Goal: Task Accomplishment & Management: Manage account settings

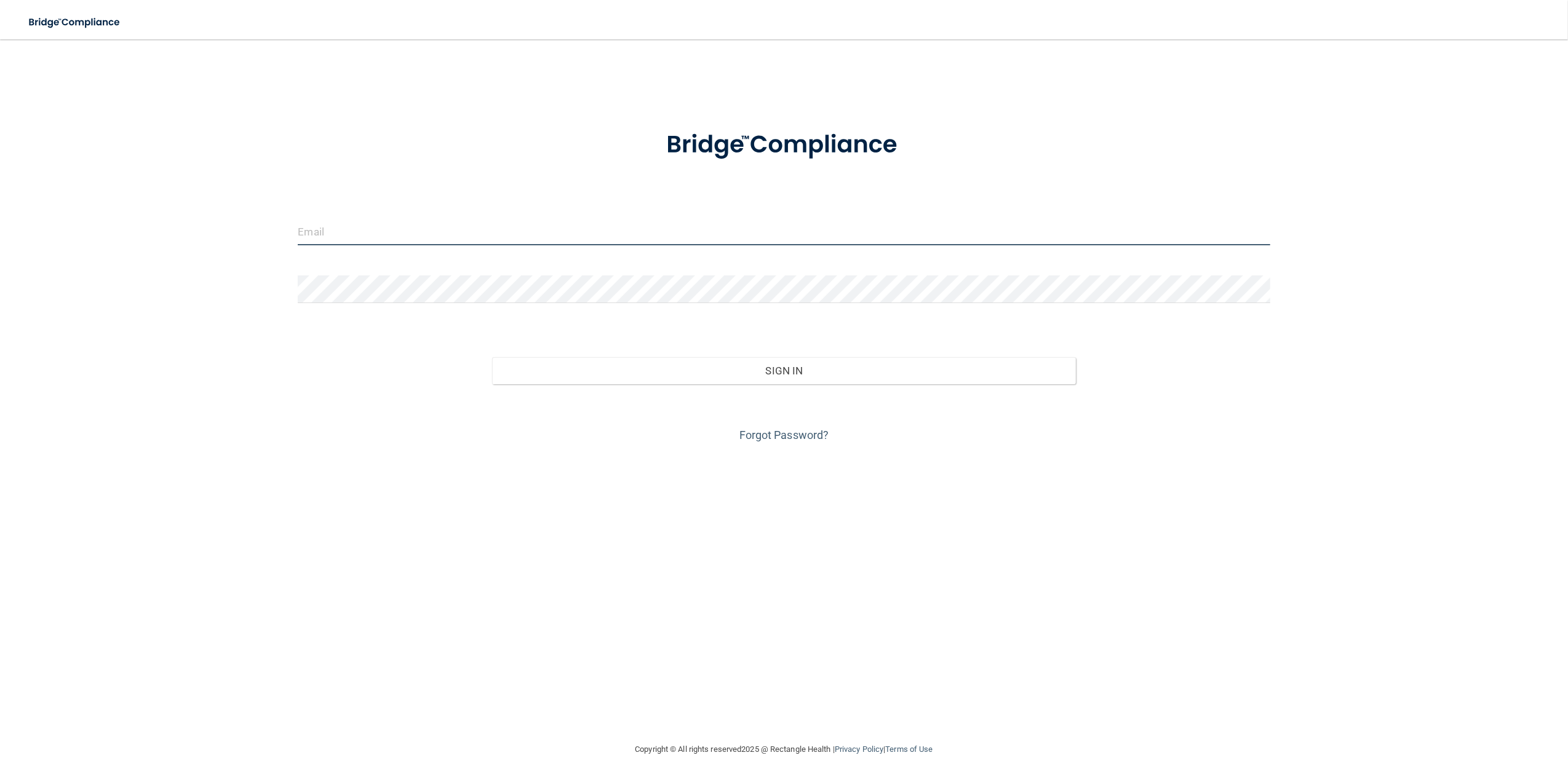
type input "[EMAIL_ADDRESS][DOMAIN_NAME]"
click at [408, 235] on input "[EMAIL_ADDRESS][DOMAIN_NAME]" at bounding box center [784, 231] width 972 height 28
click at [662, 184] on form "mheintz@imagendentalpartners.com Invalid email/password. You don't have permiss…" at bounding box center [784, 279] width 972 height 332
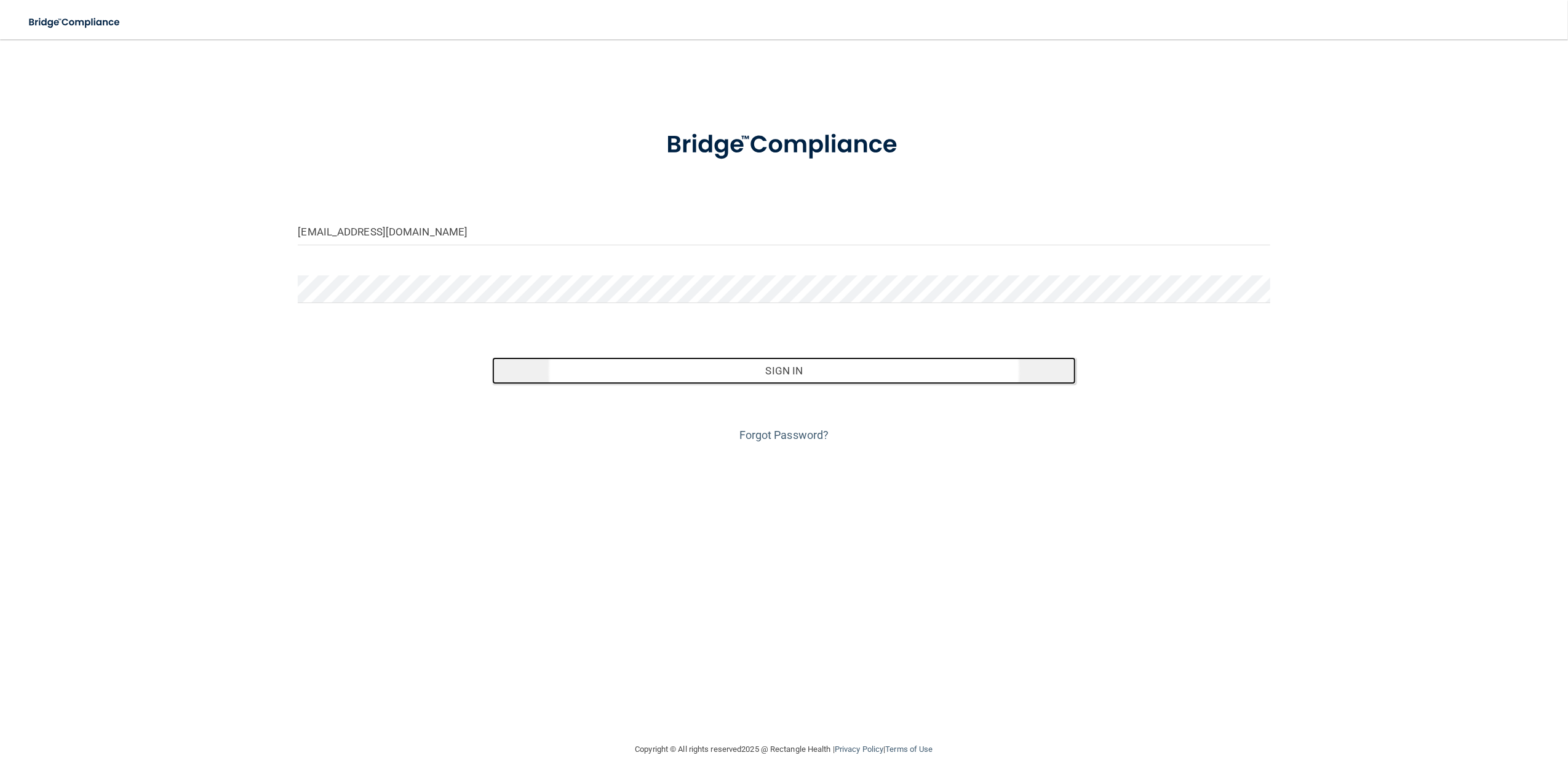
click at [871, 364] on button "Sign In" at bounding box center [784, 371] width 583 height 27
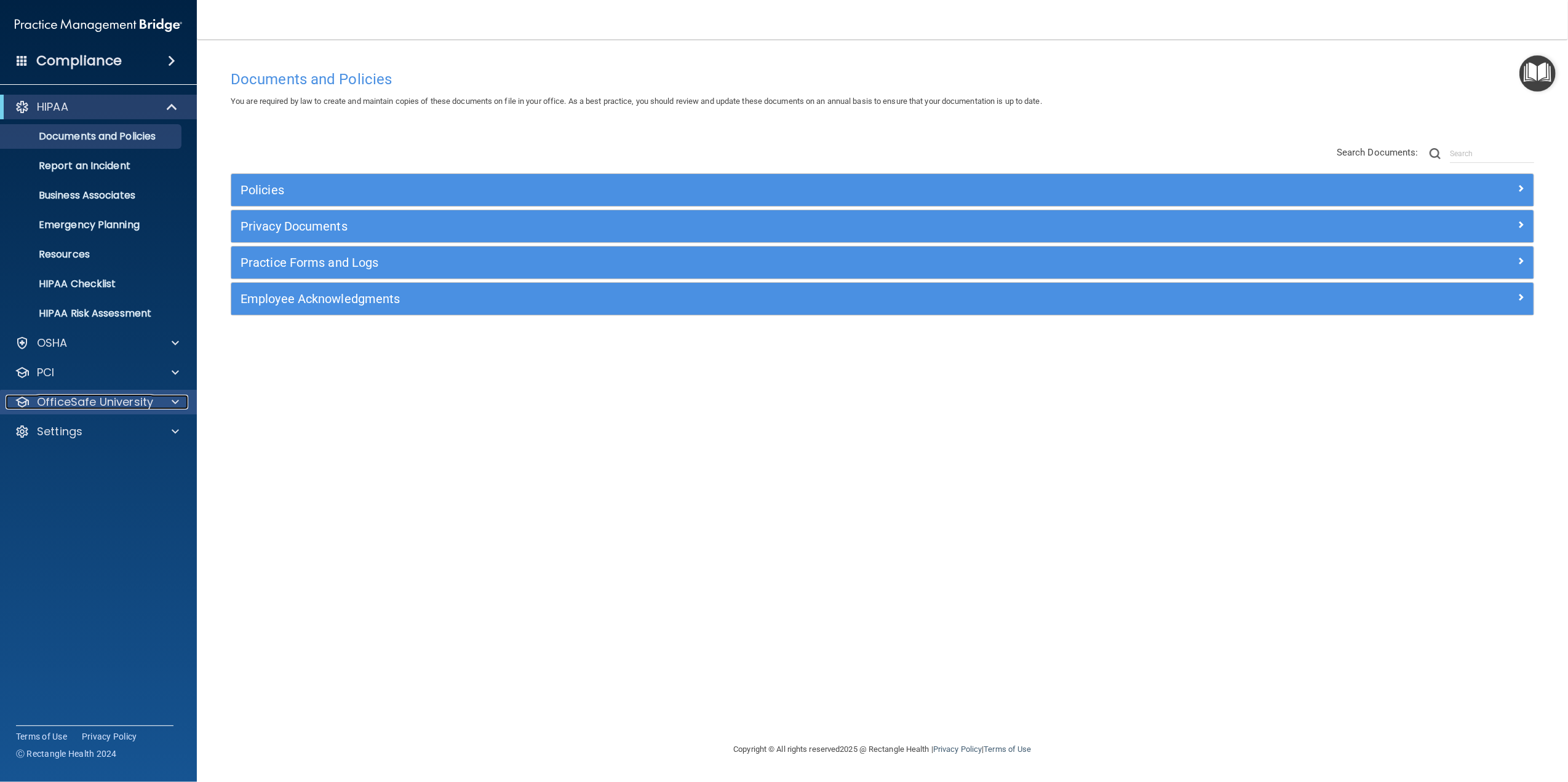
click at [123, 399] on p "OfficeSafe University" at bounding box center [95, 402] width 116 height 15
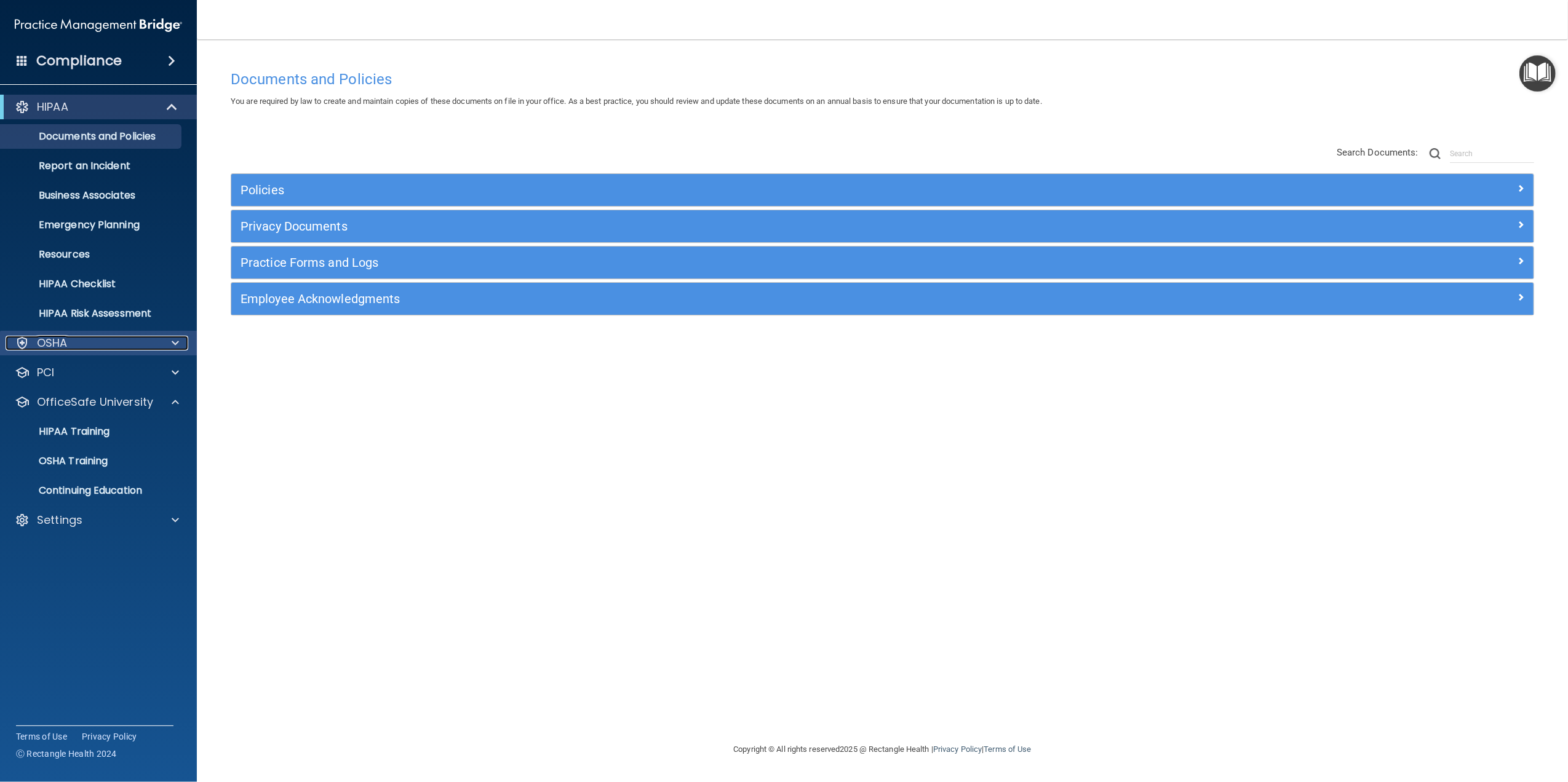
click at [84, 338] on div "OSHA" at bounding box center [81, 343] width 153 height 15
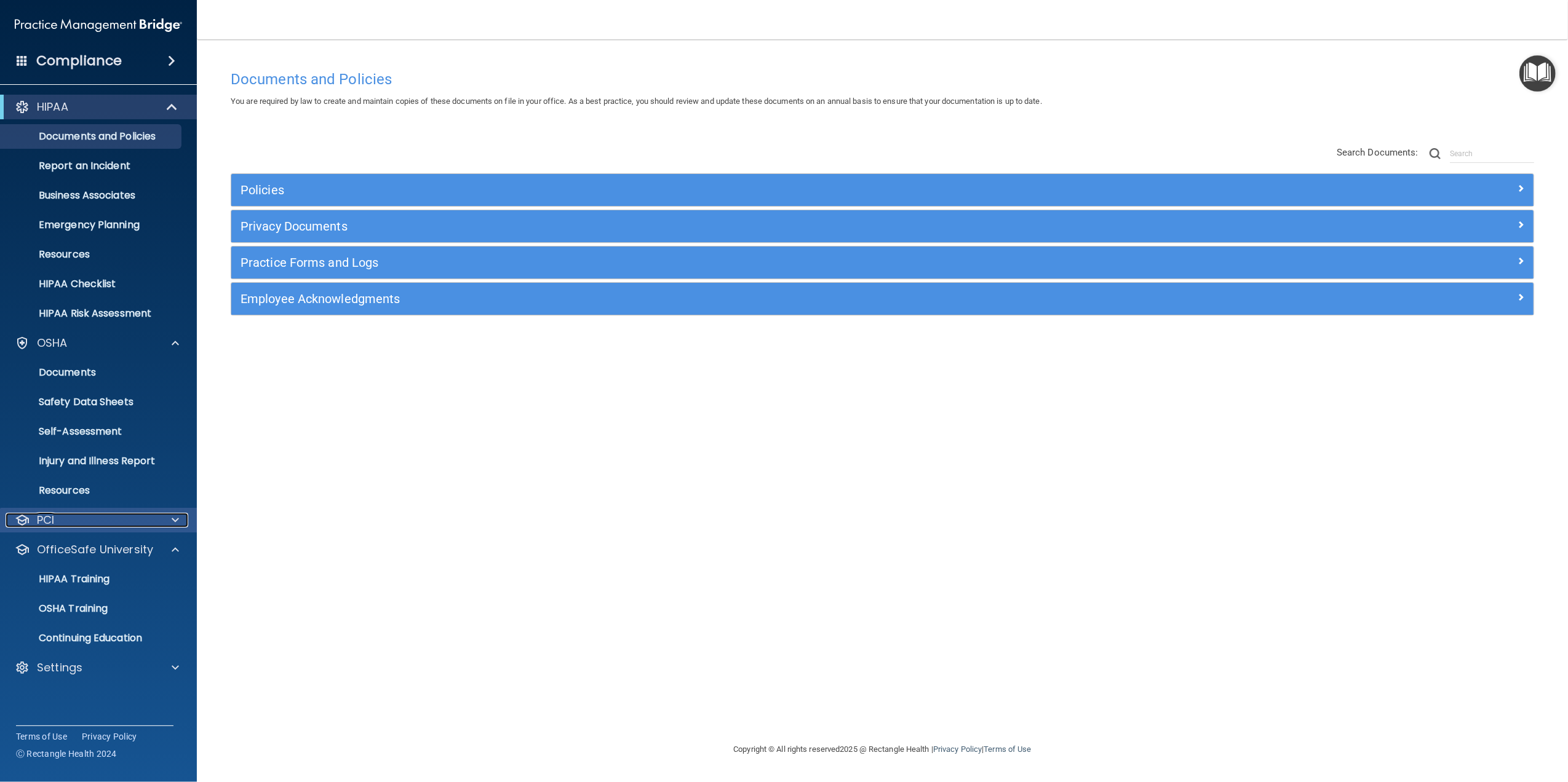
click at [128, 515] on div "PCI" at bounding box center [81, 520] width 153 height 15
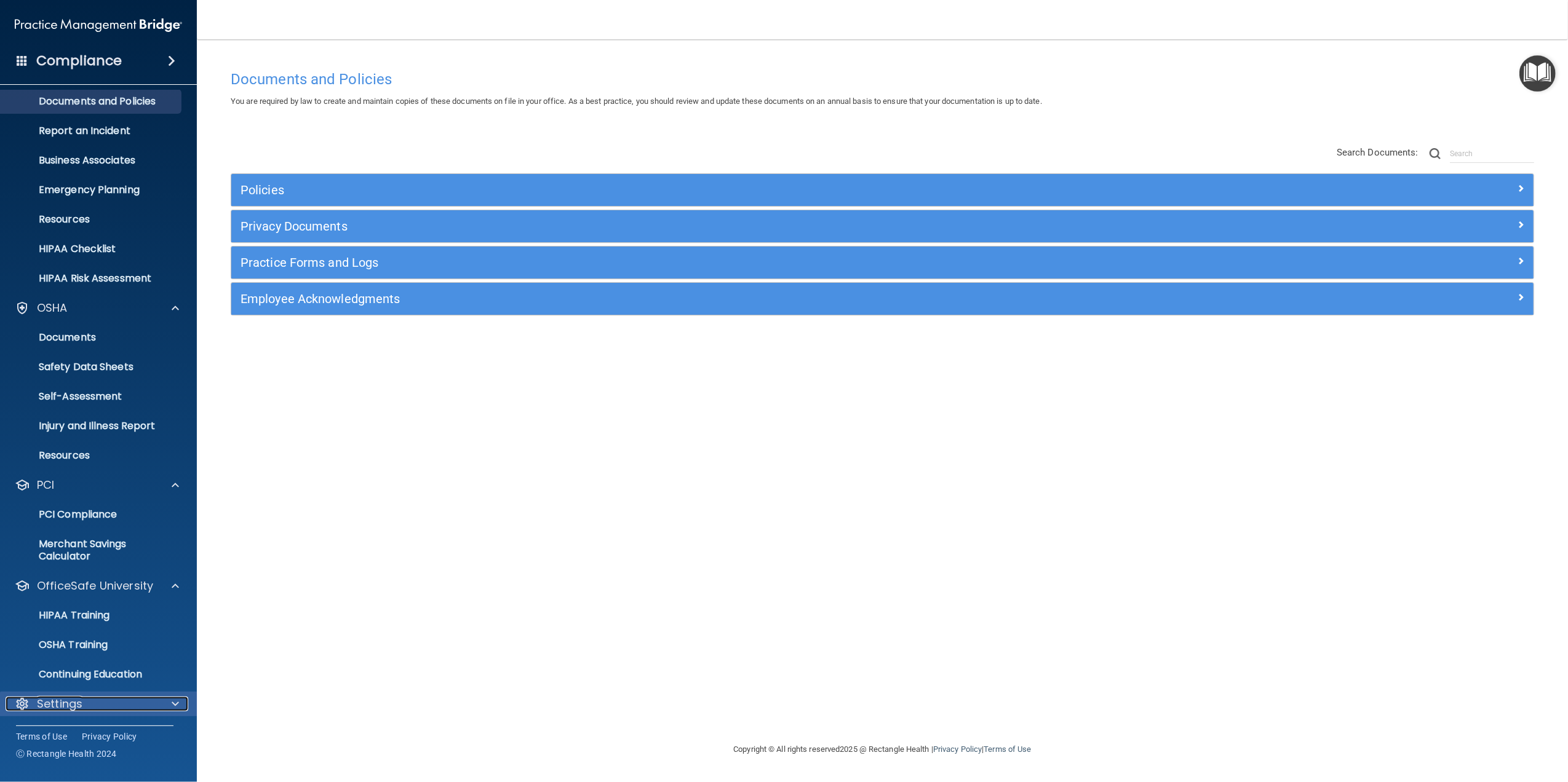
click at [107, 696] on div "Settings" at bounding box center [81, 704] width 153 height 15
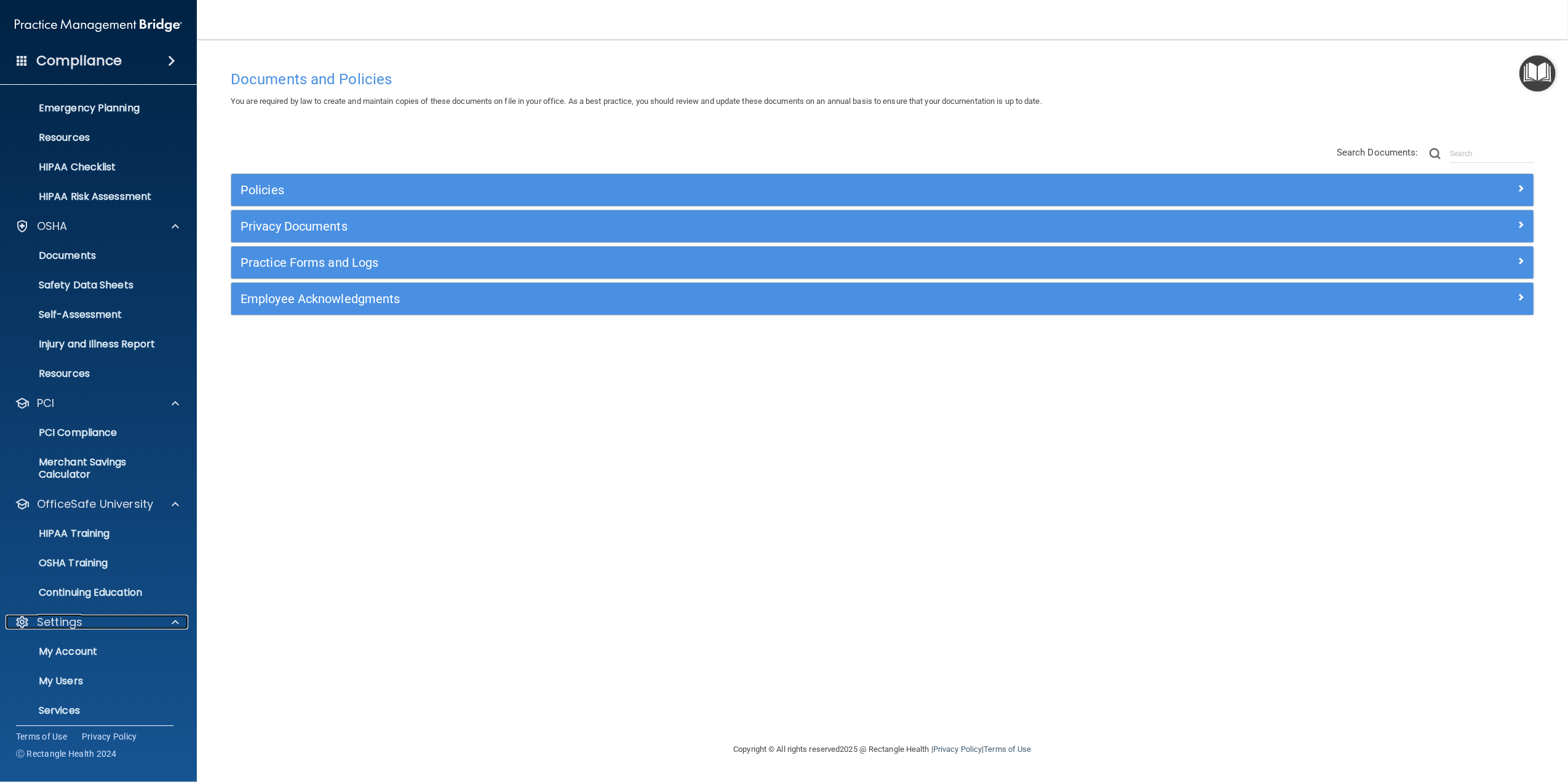
scroll to position [153, 0]
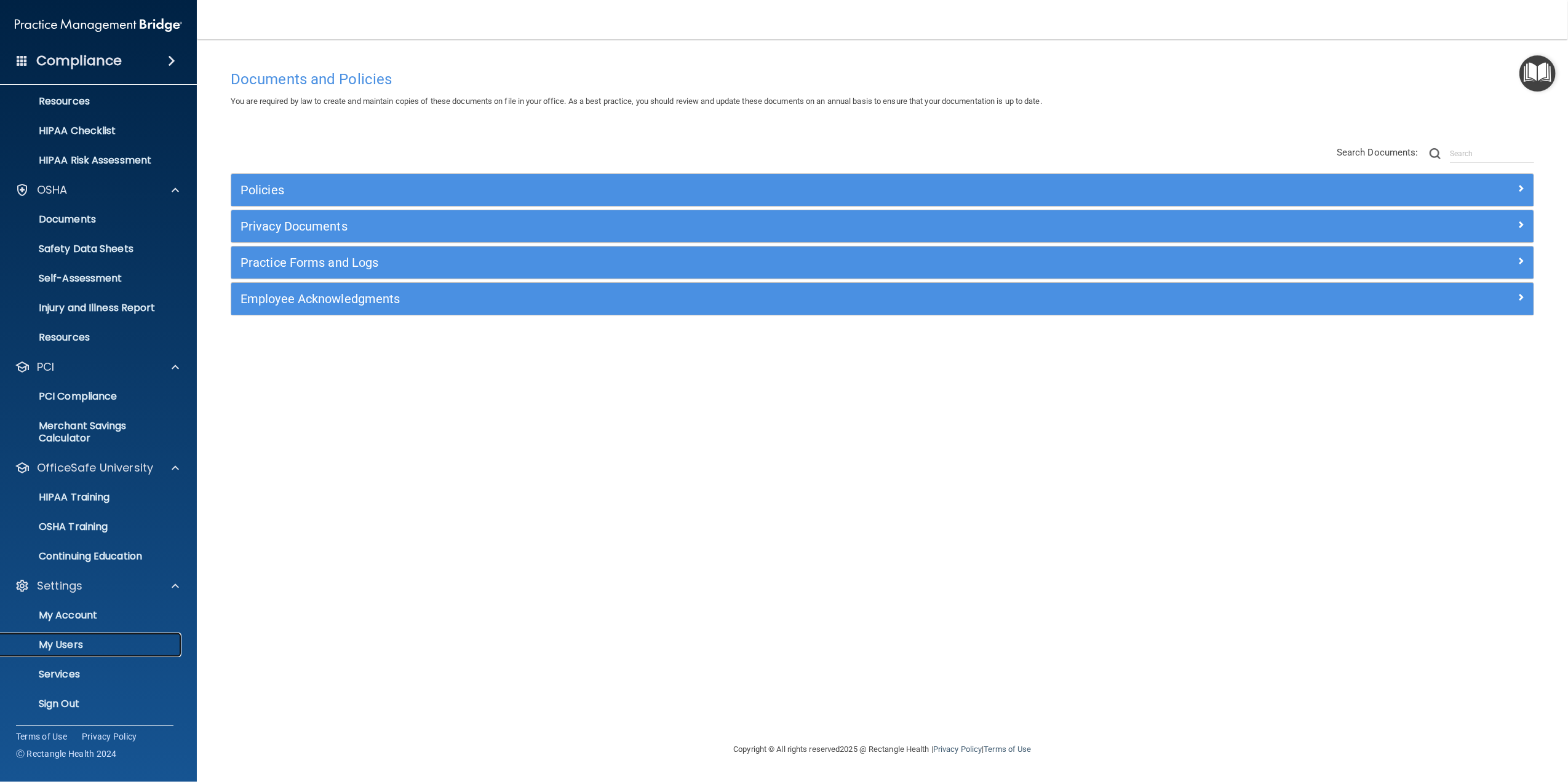
click at [71, 636] on link "My Users" at bounding box center [84, 646] width 194 height 25
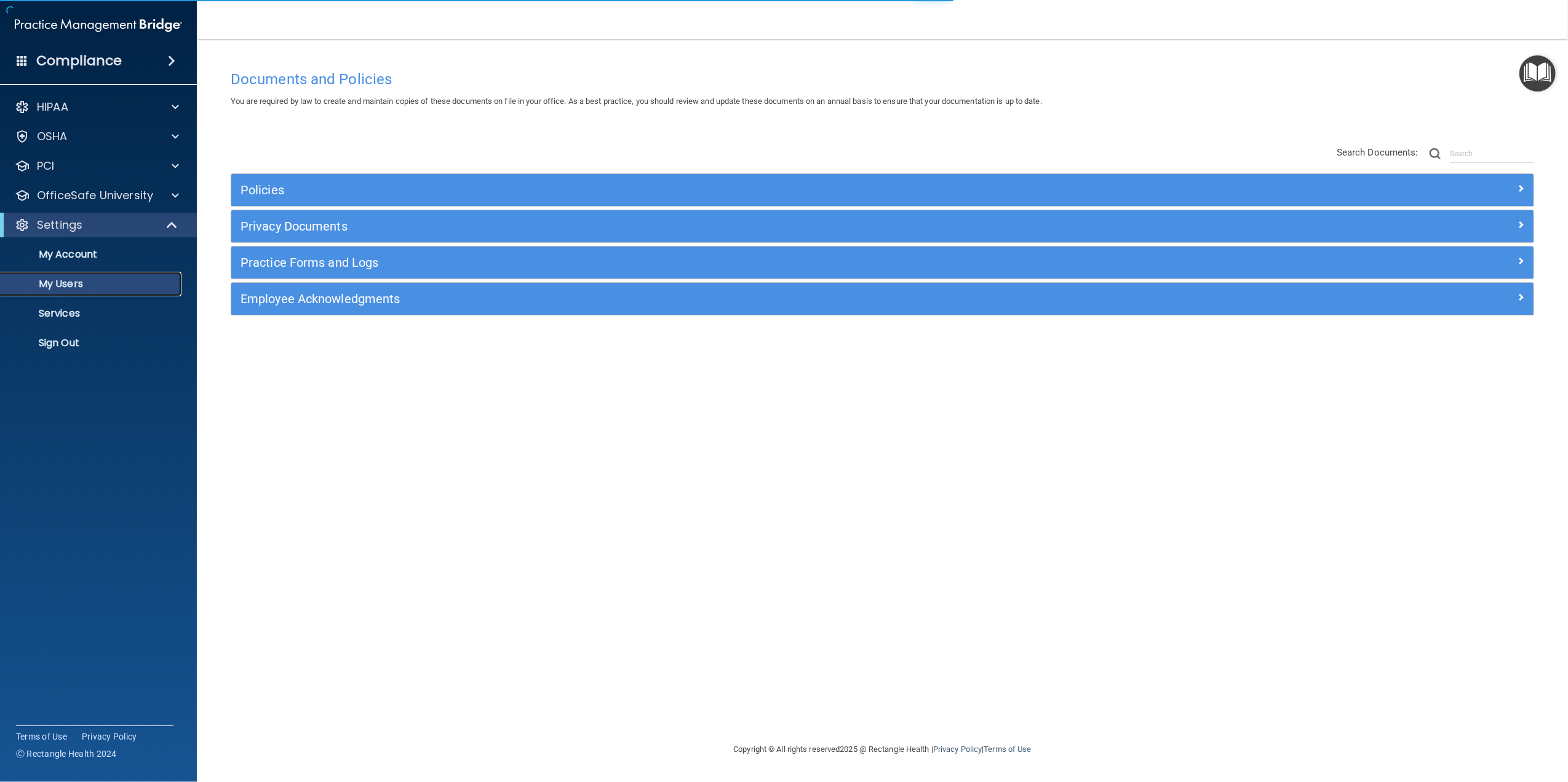
select select "20"
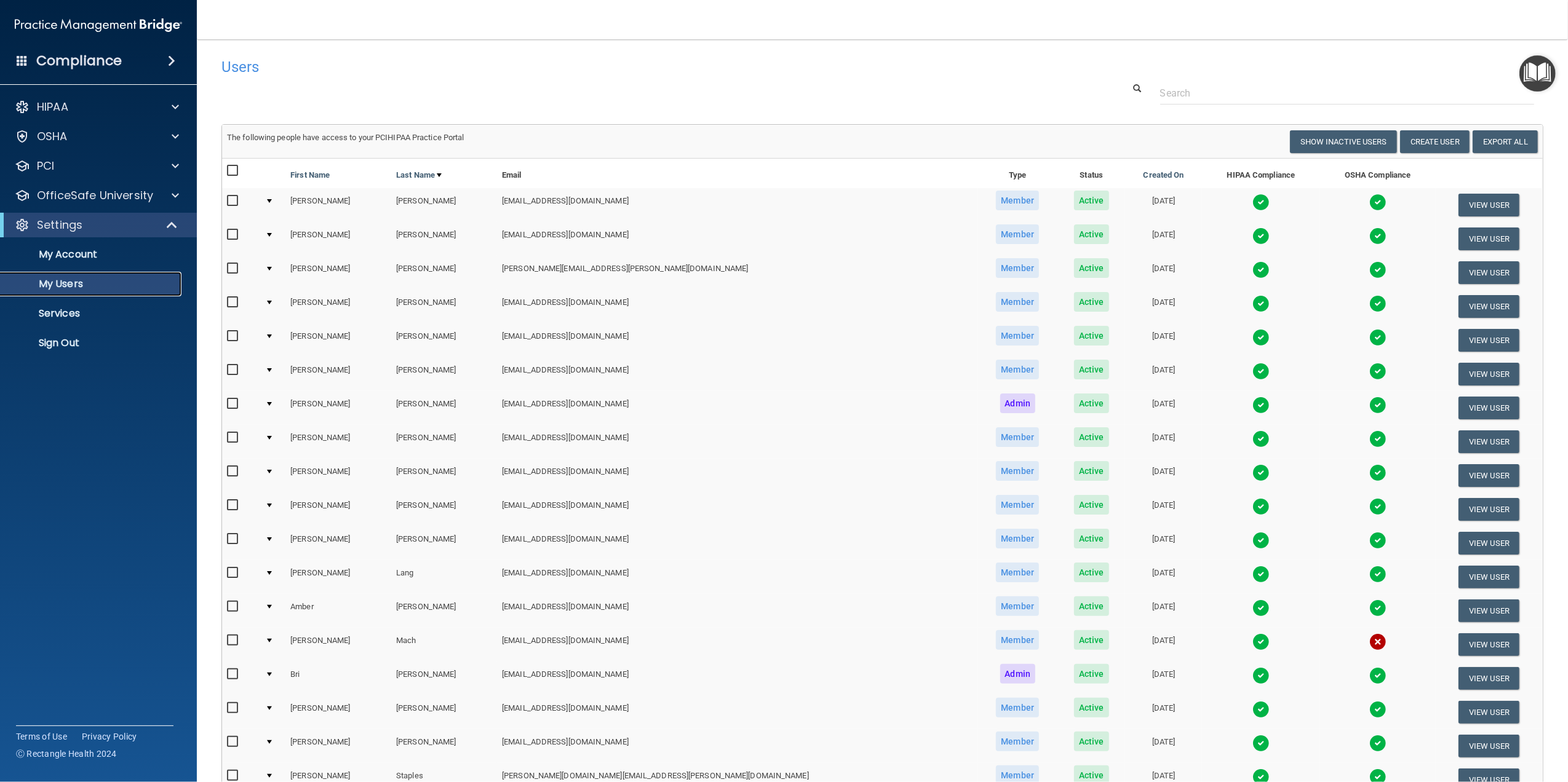
scroll to position [172, 0]
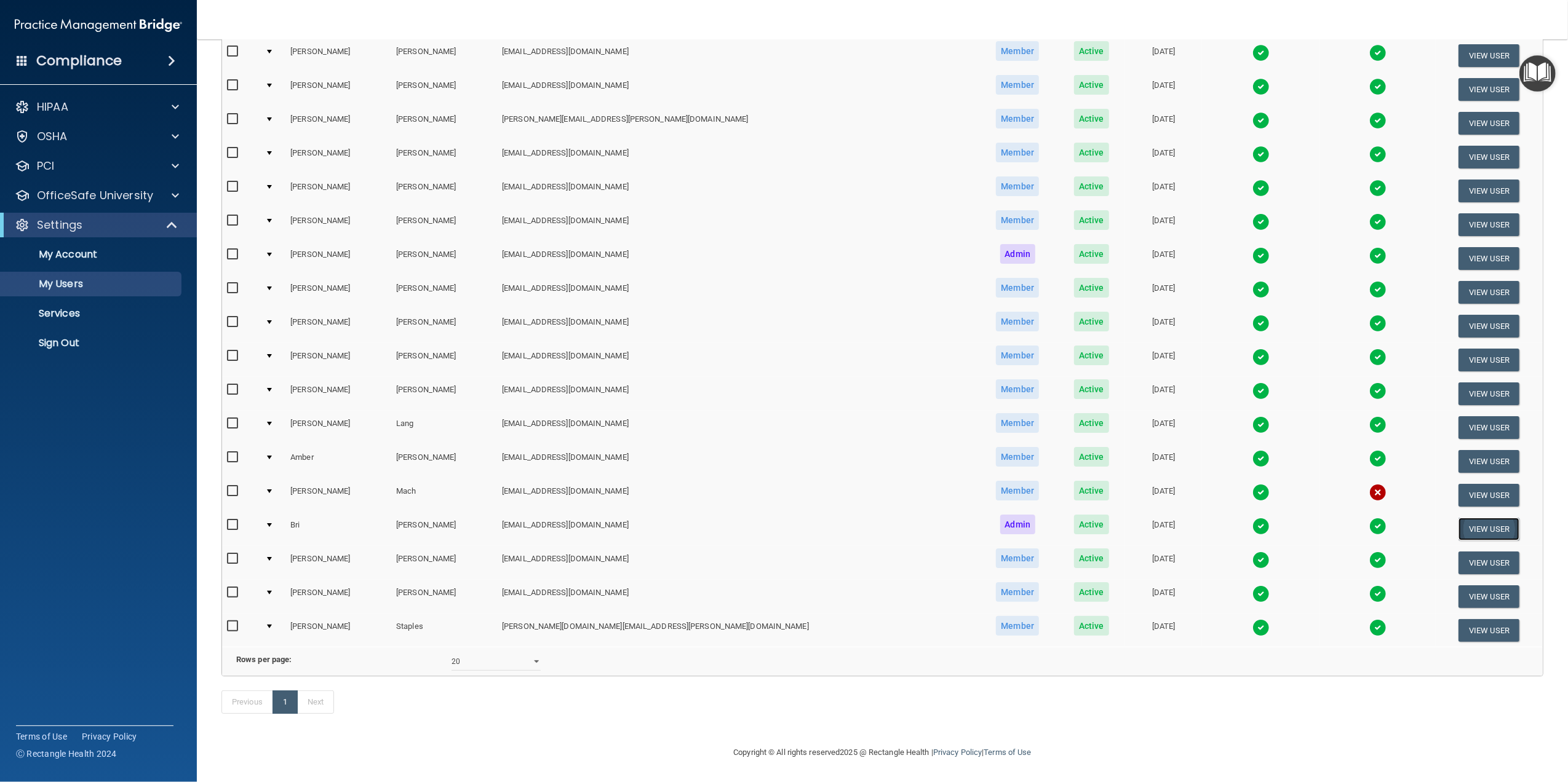
click at [1460, 518] on button "View User" at bounding box center [1489, 530] width 61 height 23
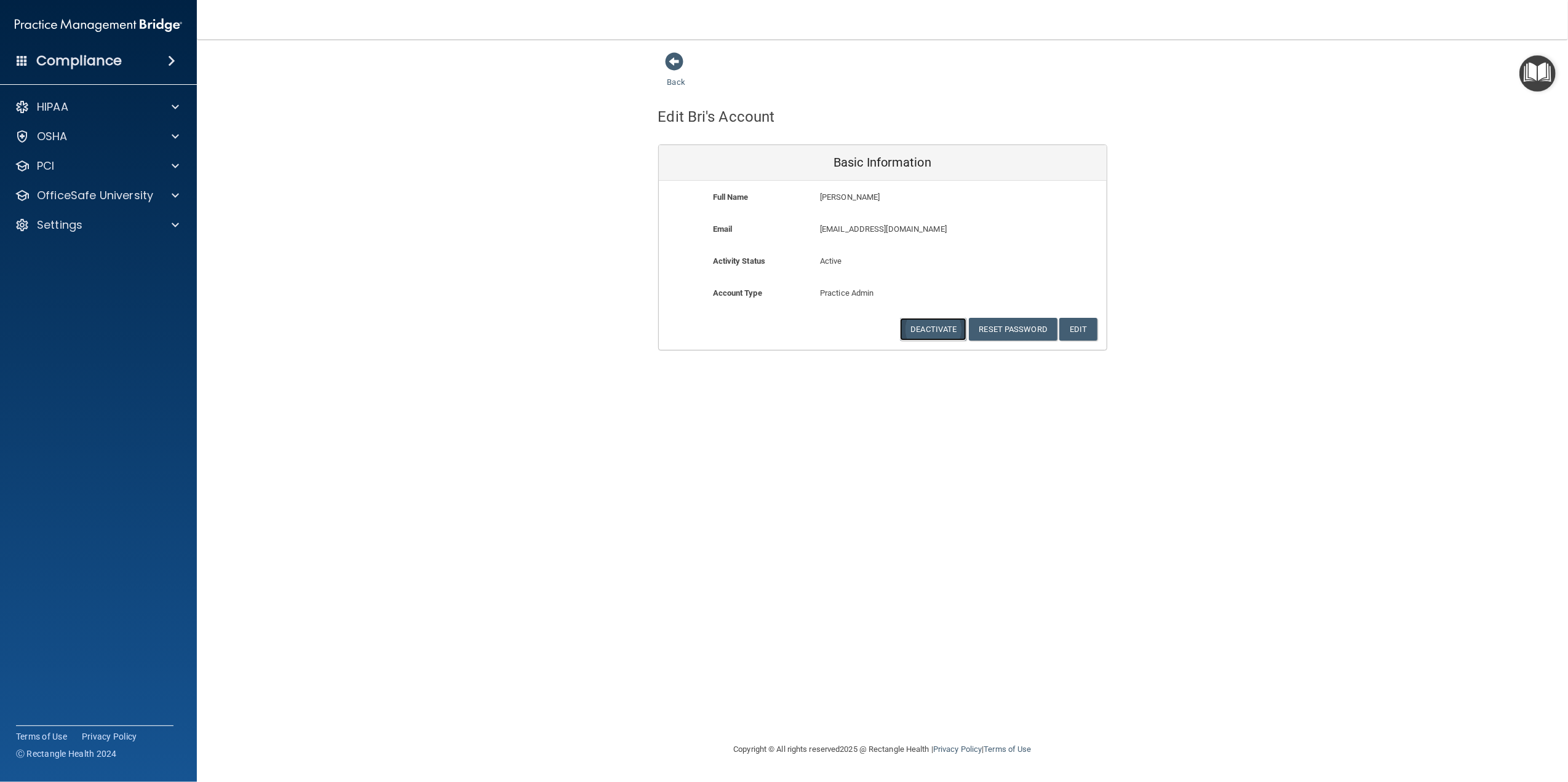
click at [945, 326] on button "Deactivate" at bounding box center [933, 330] width 66 height 23
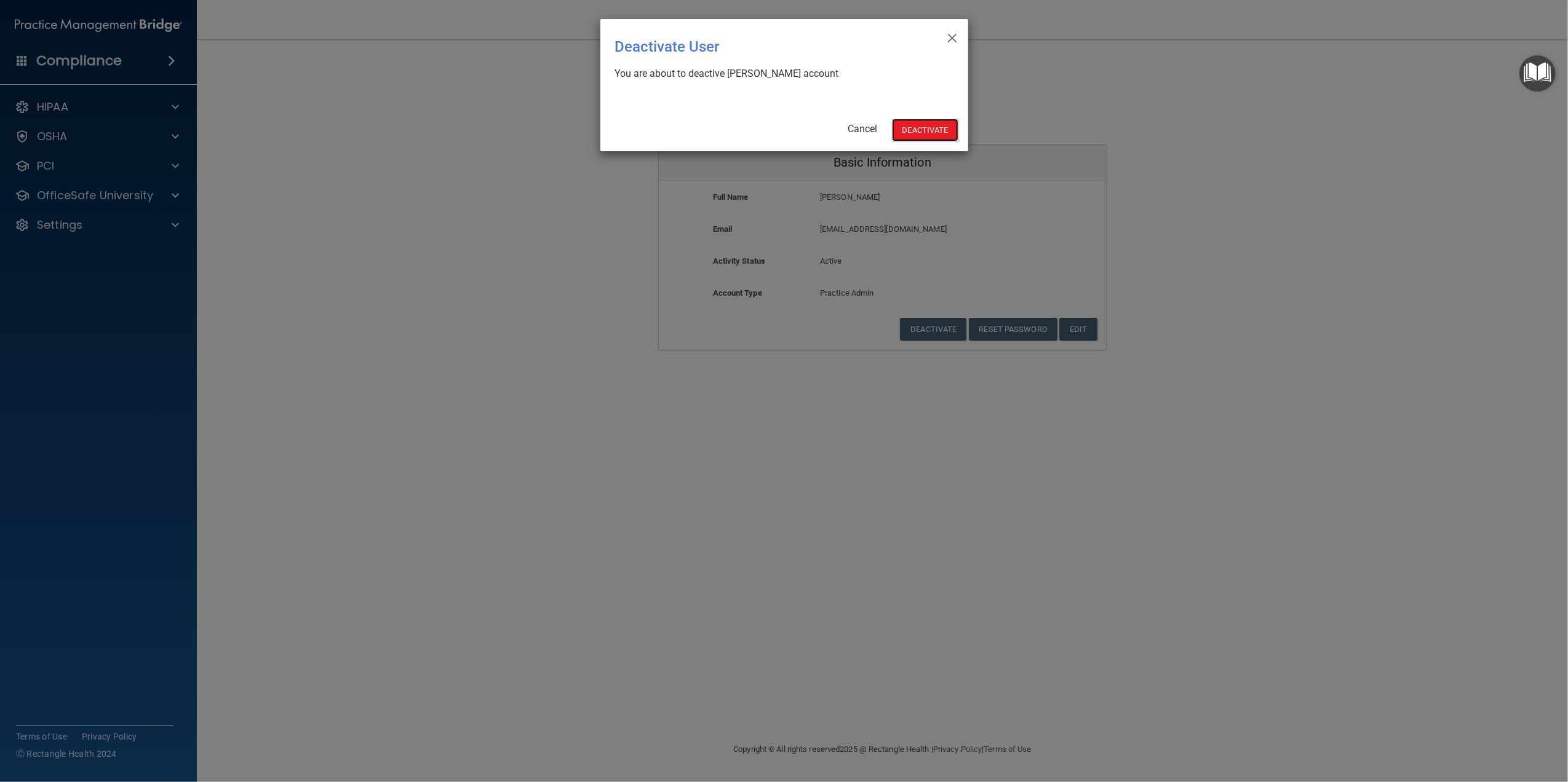
drag, startPoint x: 938, startPoint y: 134, endPoint x: 969, endPoint y: 122, distance: 33.2
click at [938, 136] on button "Deactivate" at bounding box center [925, 130] width 66 height 23
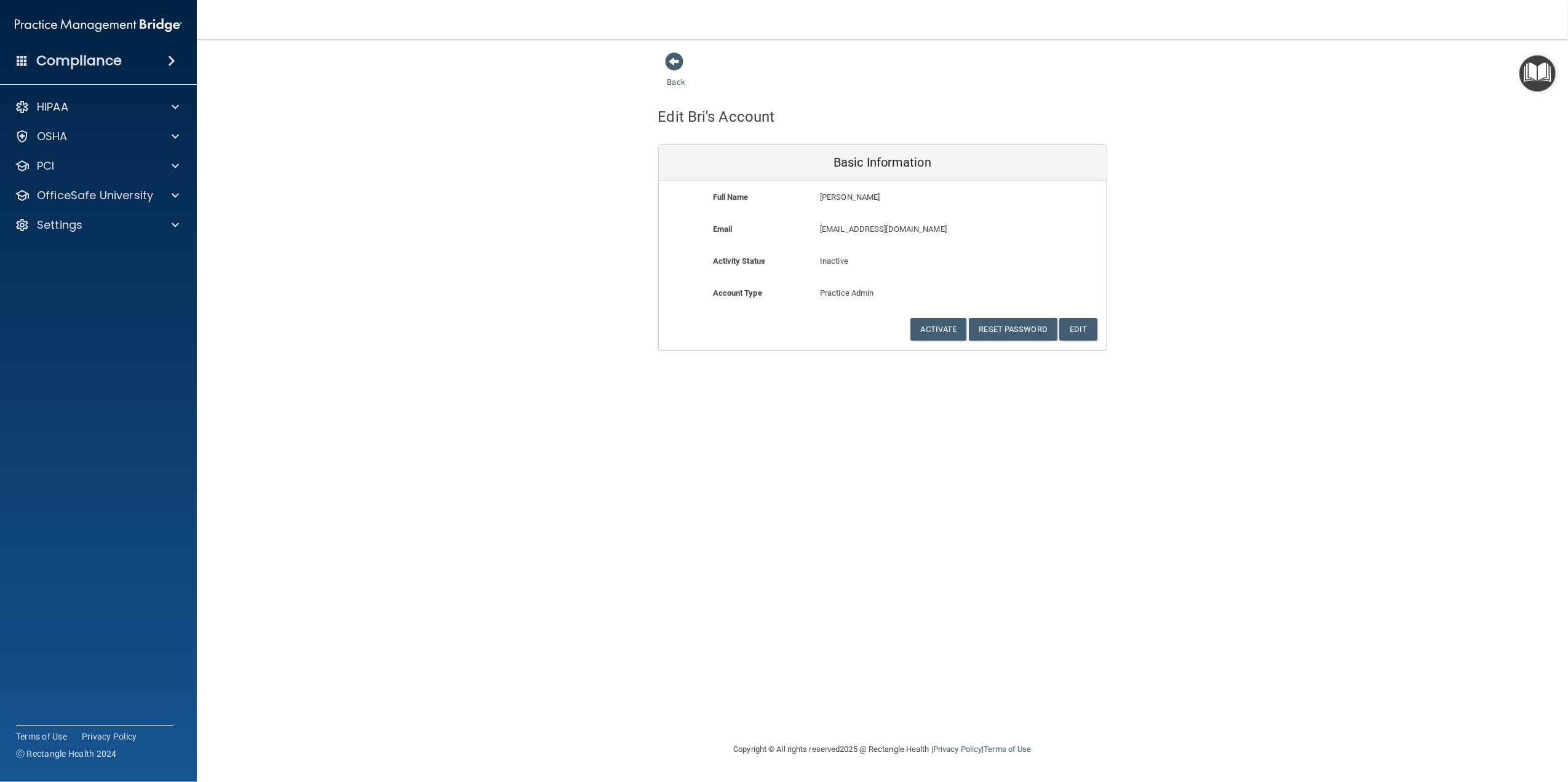
click at [685, 58] on div "Back" at bounding box center [696, 70] width 75 height 38
click at [662, 59] on div "Back" at bounding box center [696, 70] width 75 height 38
click at [680, 61] on span at bounding box center [674, 62] width 19 height 19
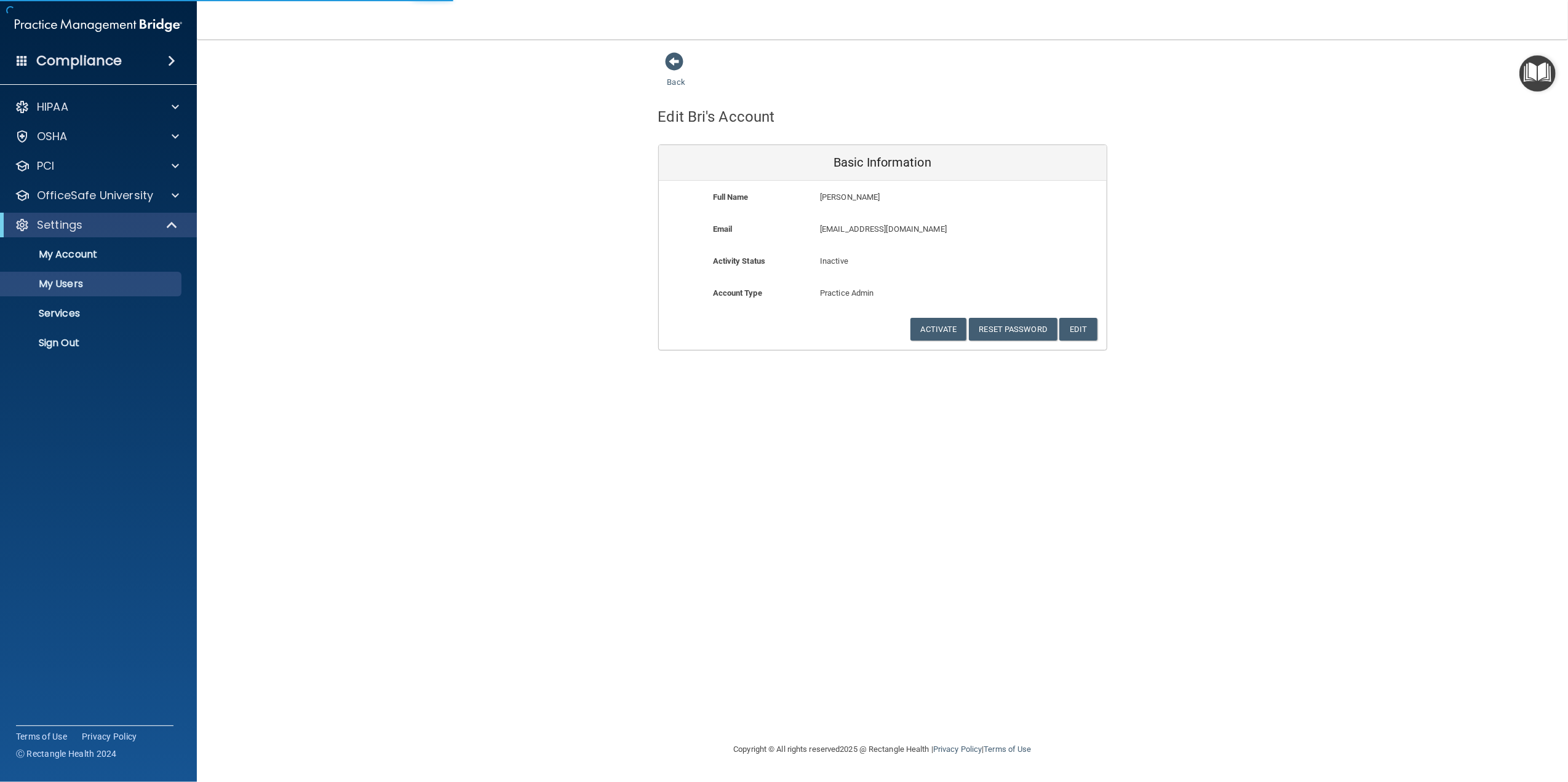
select select "20"
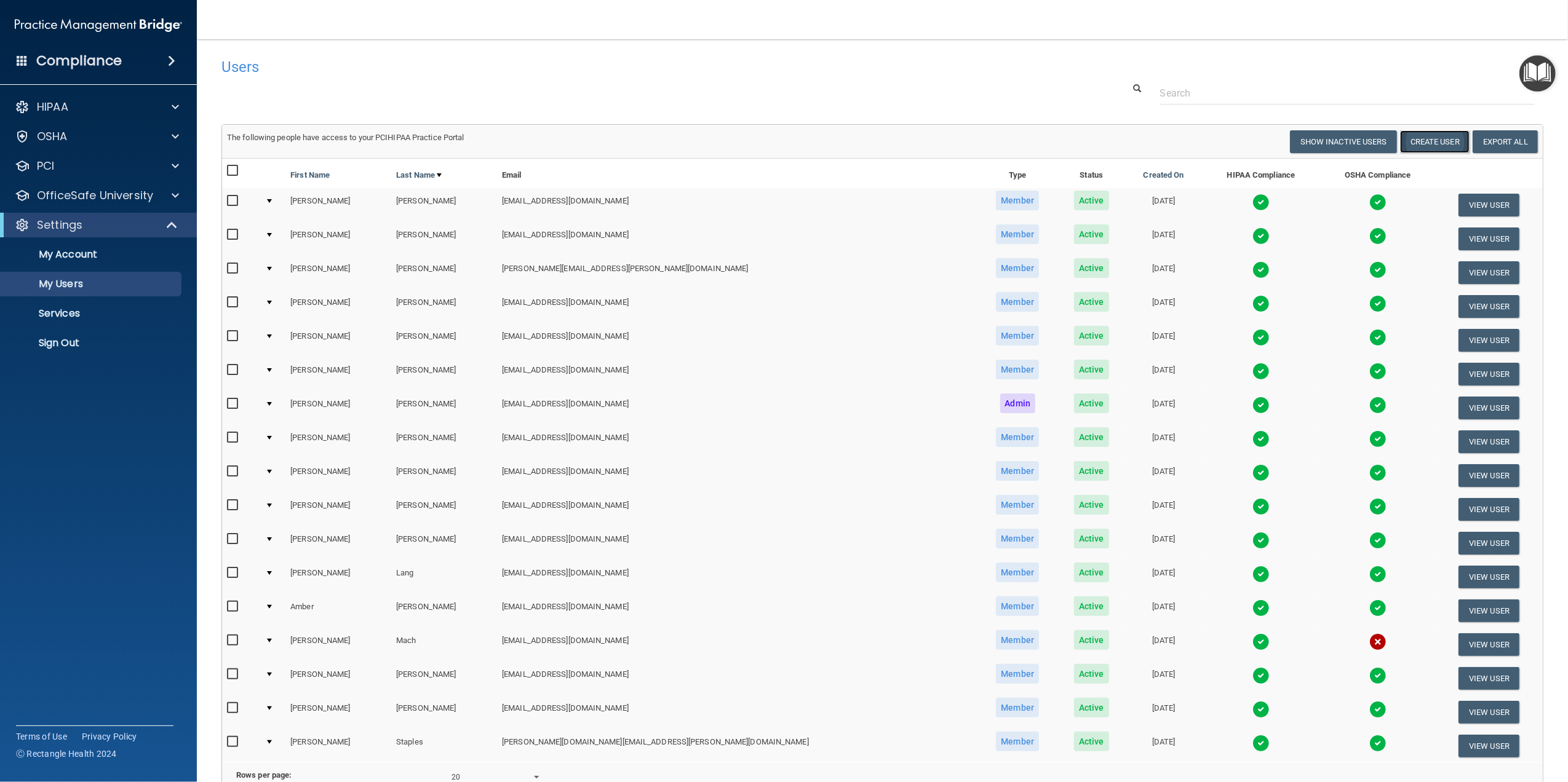
click at [1435, 144] on button "Create User" at bounding box center [1435, 142] width 70 height 23
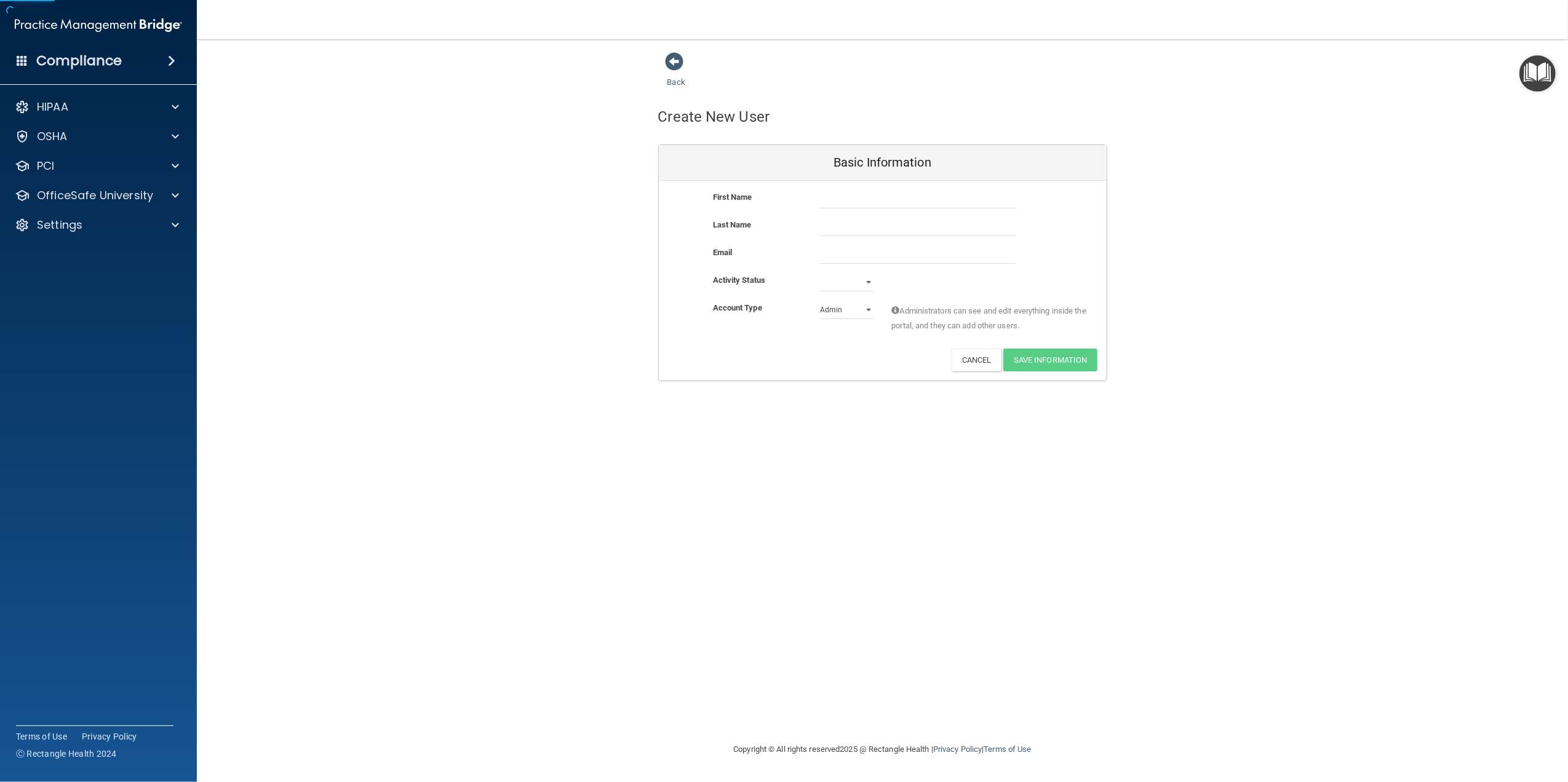
click at [933, 210] on div "First Name" at bounding box center [883, 203] width 448 height 28
click at [928, 203] on input "text" at bounding box center [918, 199] width 196 height 19
type input "[PERSON_NAME]"
click at [859, 255] on input "email" at bounding box center [918, 254] width 196 height 19
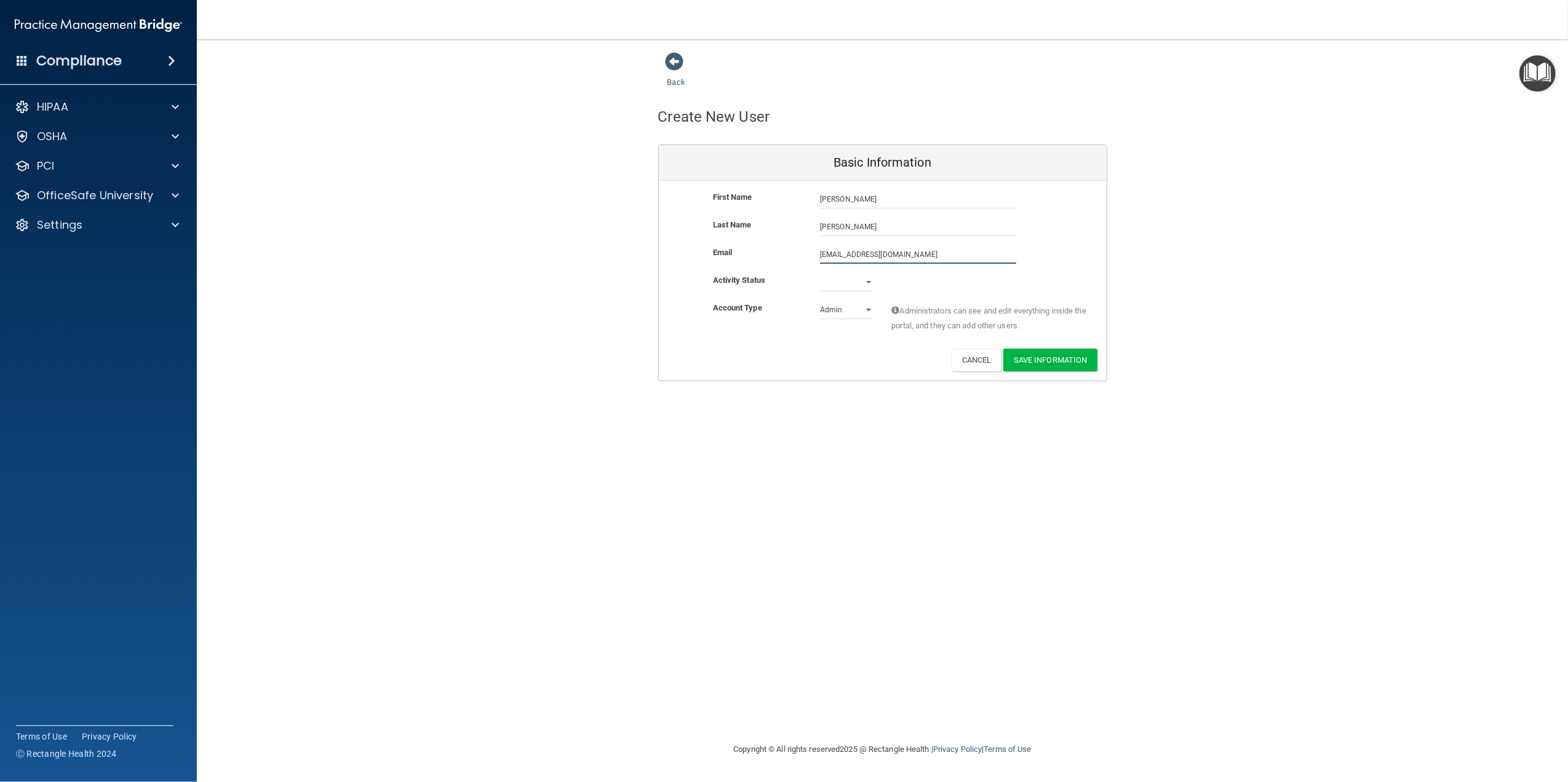
type input "[EMAIL_ADDRESS][DOMAIN_NAME]"
click at [854, 279] on select "Active Inactive" at bounding box center [846, 284] width 53 height 19
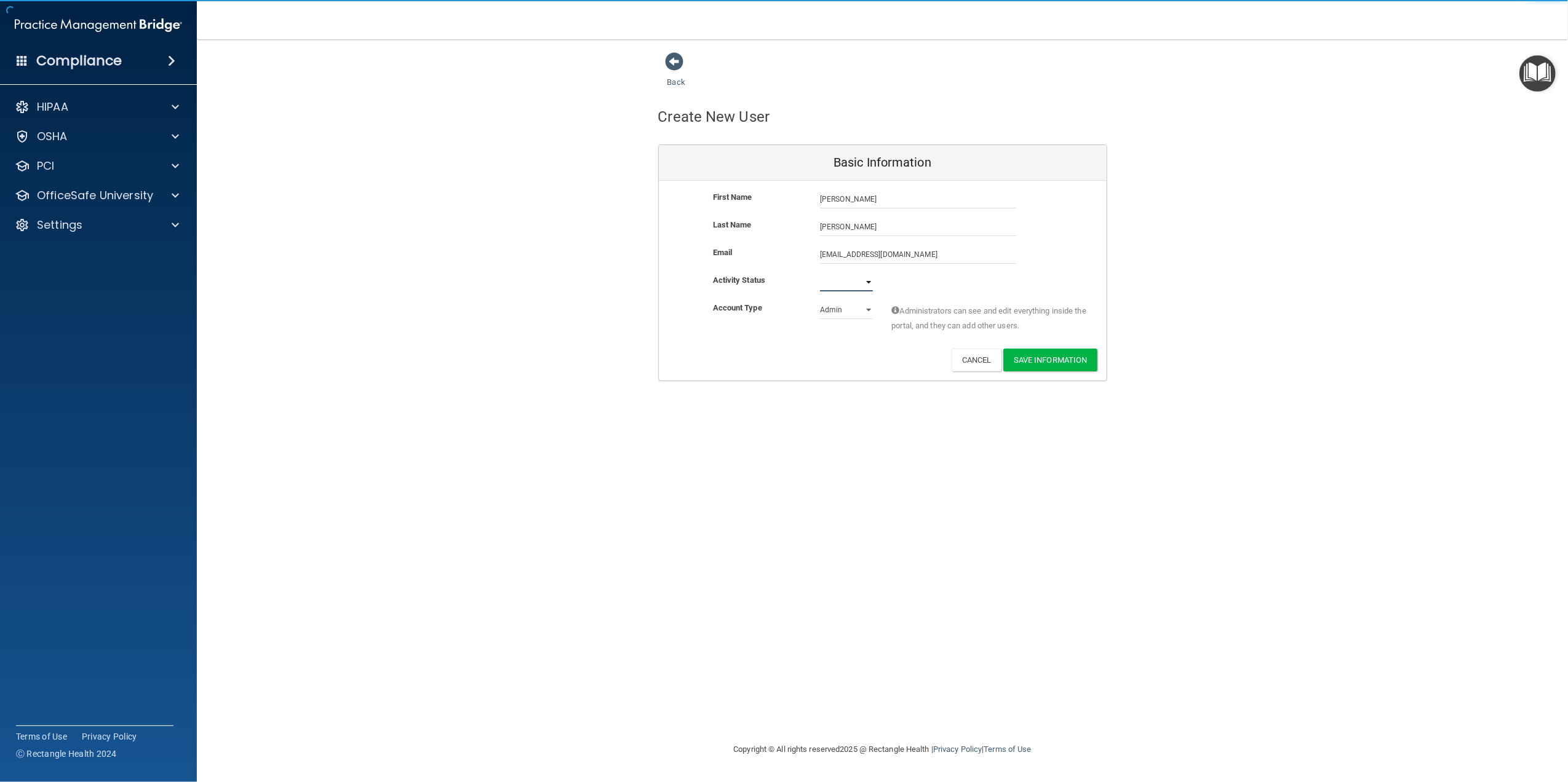
select select "active"
click at [820, 273] on select "Active Inactive" at bounding box center [846, 282] width 53 height 19
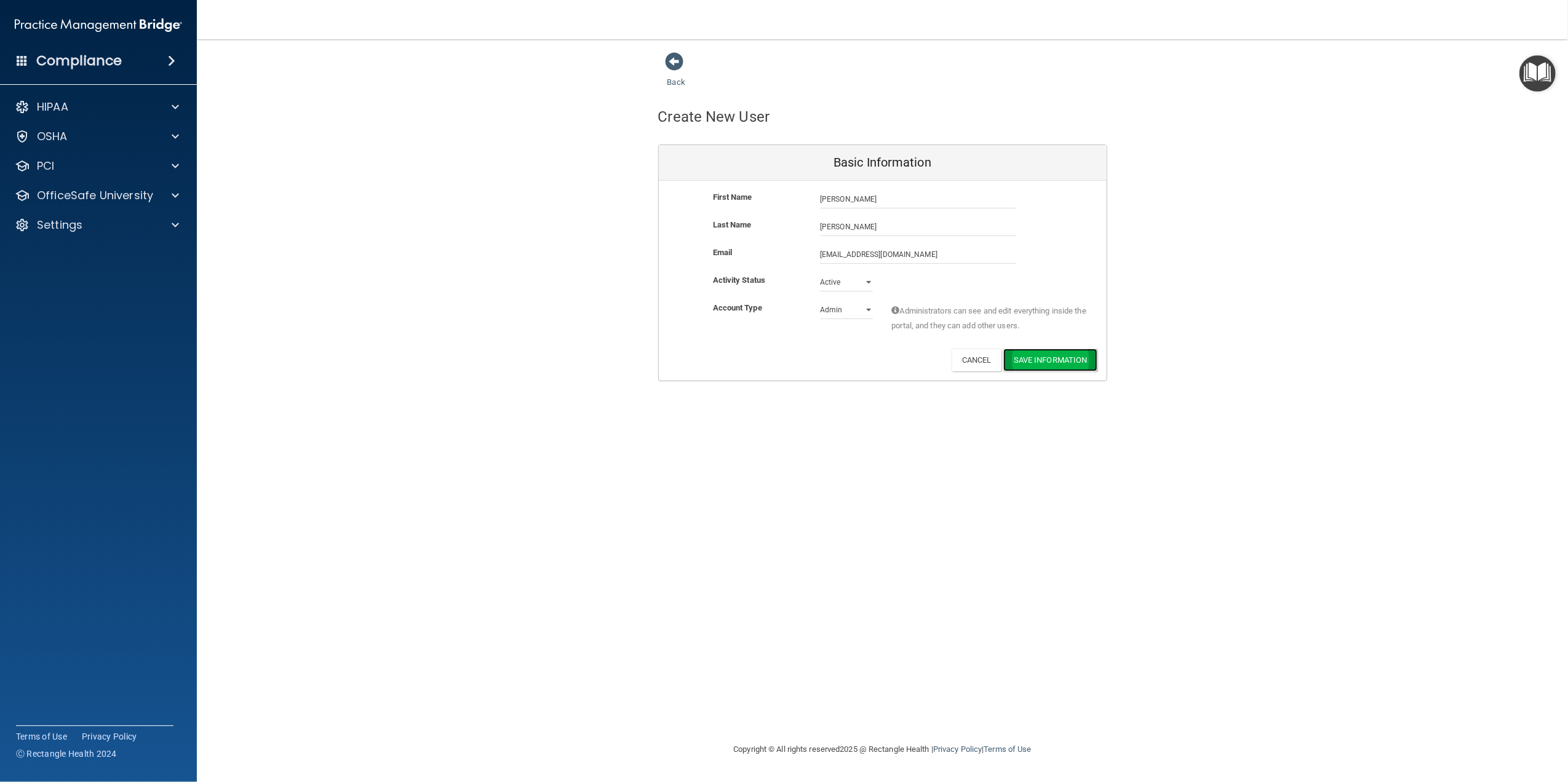
click at [1037, 359] on button "Save Information" at bounding box center [1051, 360] width 95 height 23
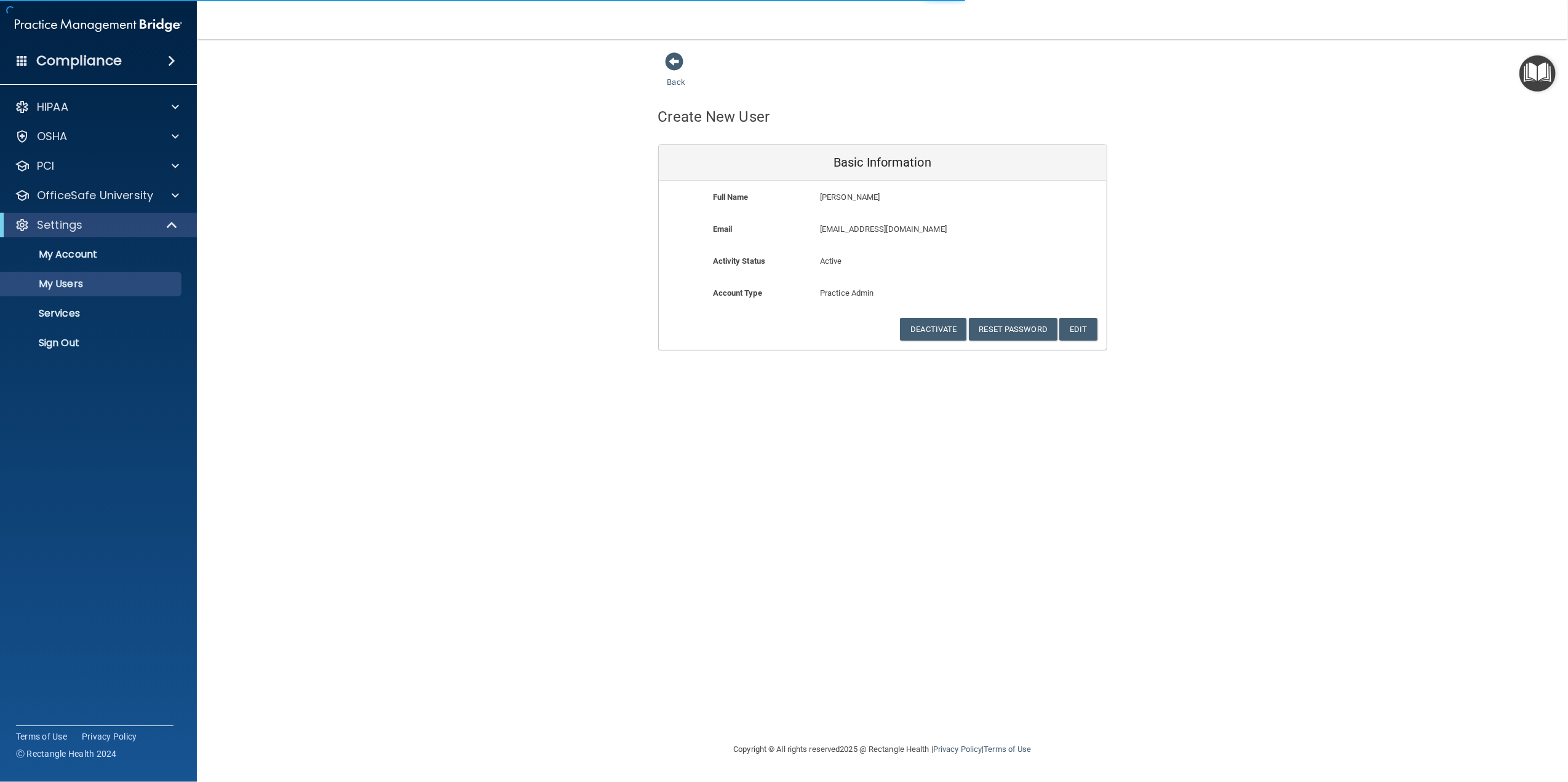
select select "20"
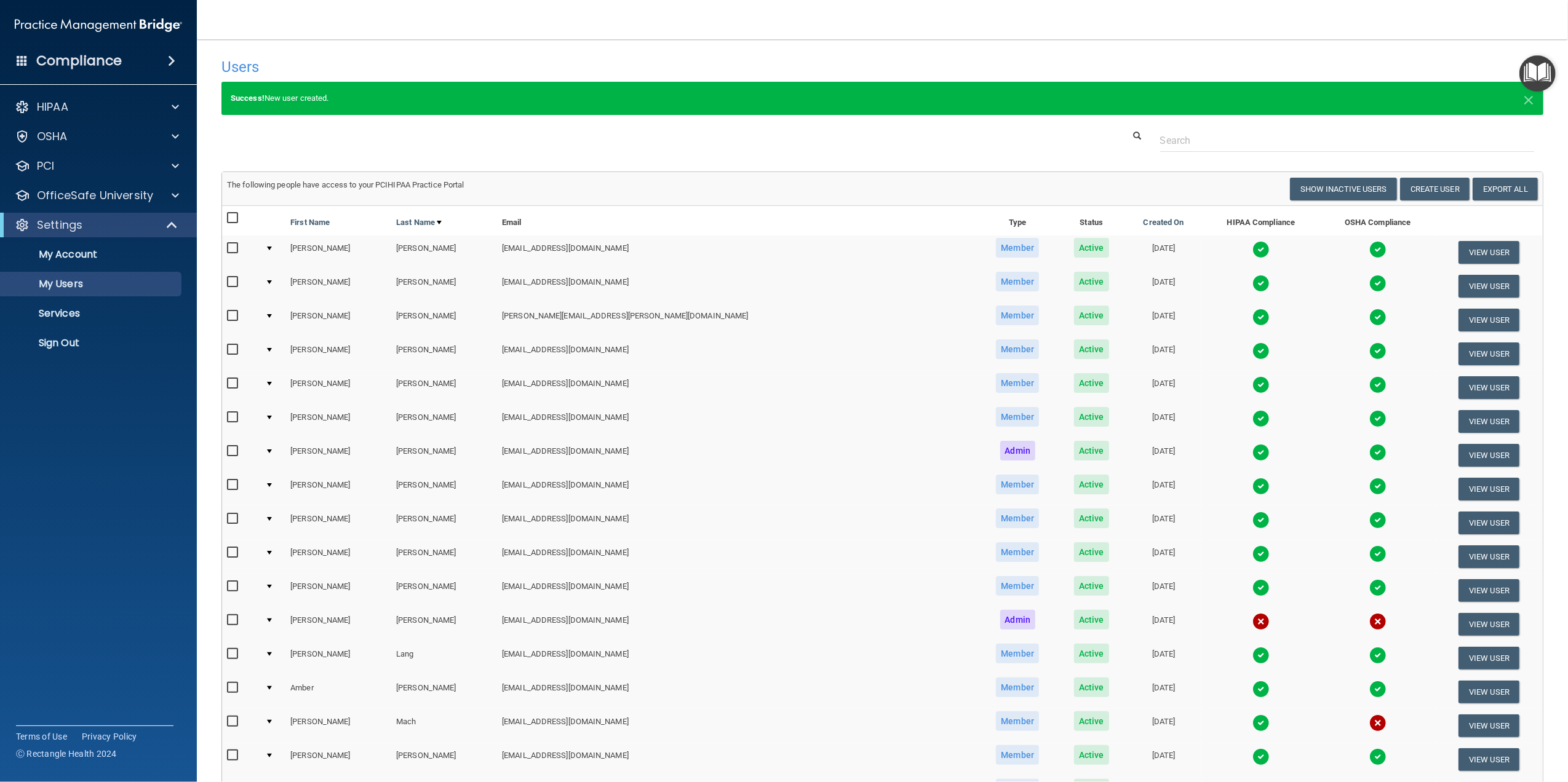
scroll to position [82, 0]
